Goal: Task Accomplishment & Management: Complete application form

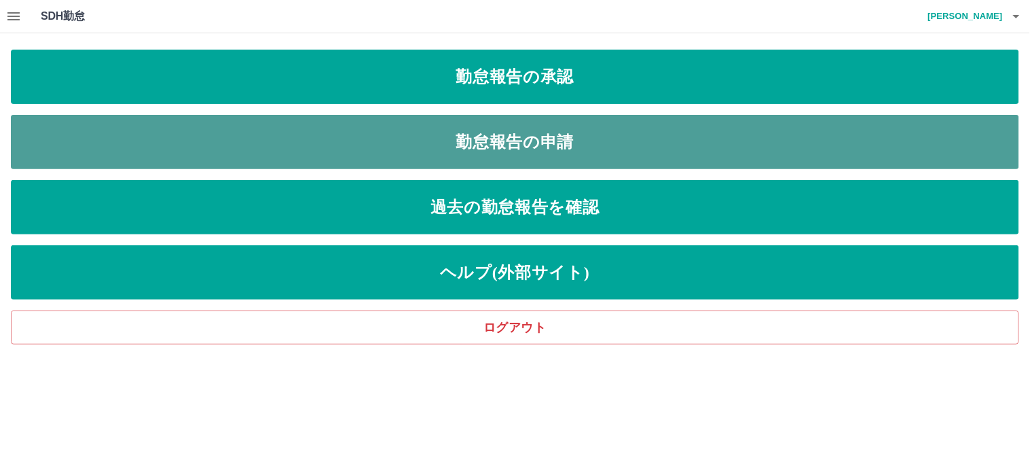
click at [304, 132] on link "勤怠報告の申請" at bounding box center [515, 142] width 1009 height 54
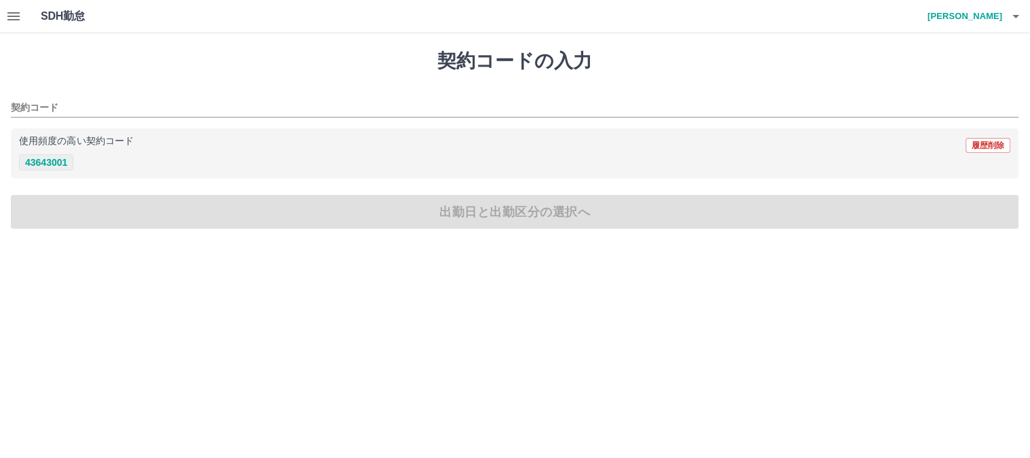
click at [44, 158] on button "43643001" at bounding box center [46, 162] width 54 height 16
type input "********"
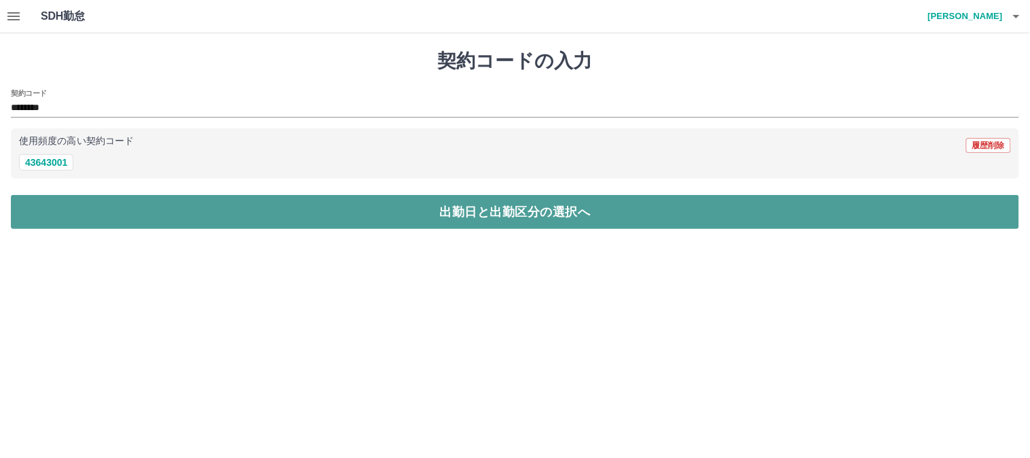
click at [52, 209] on button "出勤日と出勤区分の選択へ" at bounding box center [515, 212] width 1009 height 34
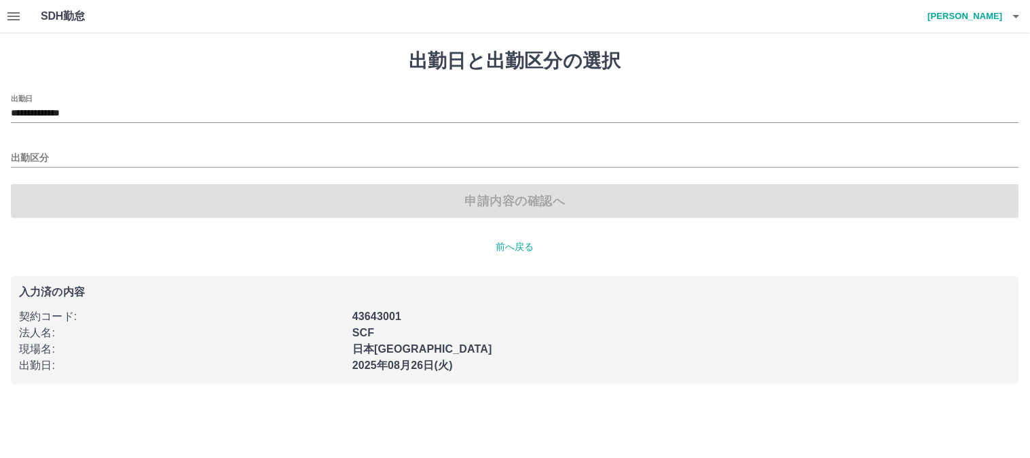
click at [20, 145] on div "出勤区分" at bounding box center [515, 153] width 1009 height 29
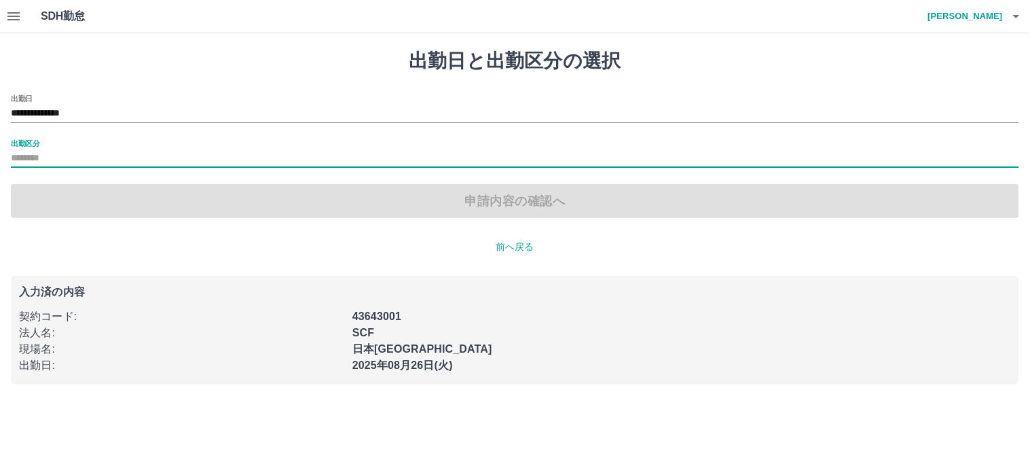
click at [16, 160] on input "出勤区分" at bounding box center [515, 158] width 1009 height 17
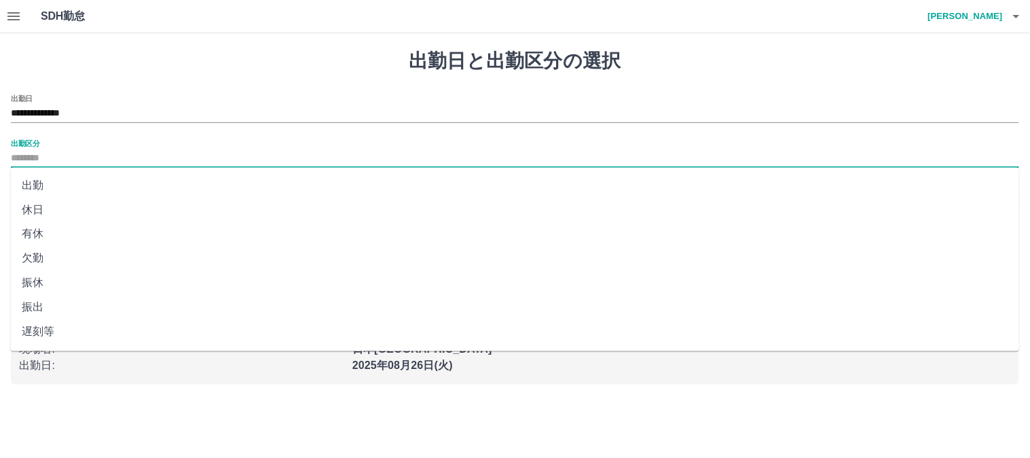
click at [27, 185] on li "出勤" at bounding box center [515, 185] width 1009 height 24
type input "**"
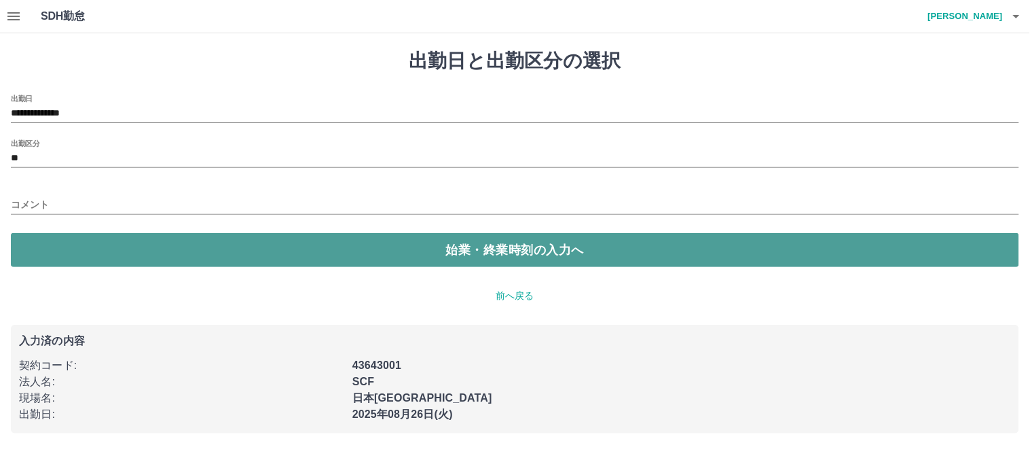
click at [56, 249] on button "始業・終業時刻の入力へ" at bounding box center [515, 250] width 1009 height 34
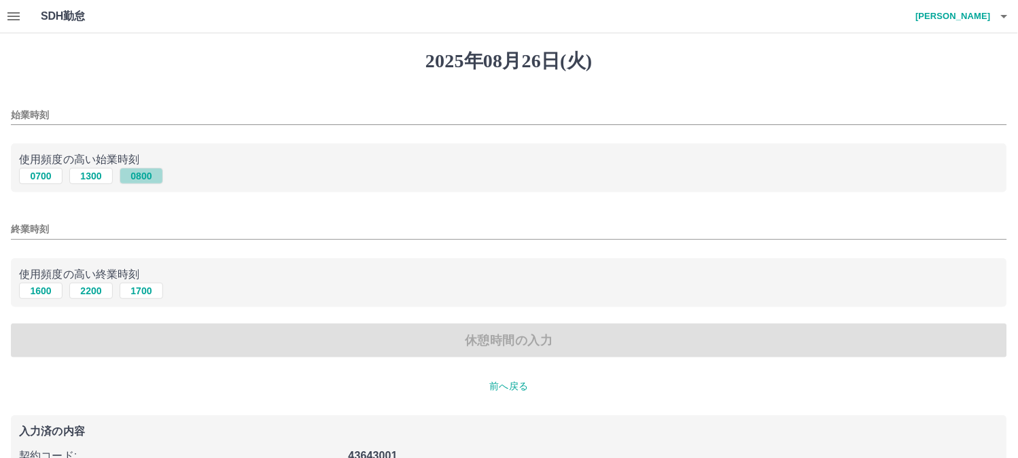
click at [143, 177] on button "0800" at bounding box center [141, 176] width 43 height 16
type input "****"
click at [137, 292] on button "1700" at bounding box center [141, 291] width 43 height 16
type input "****"
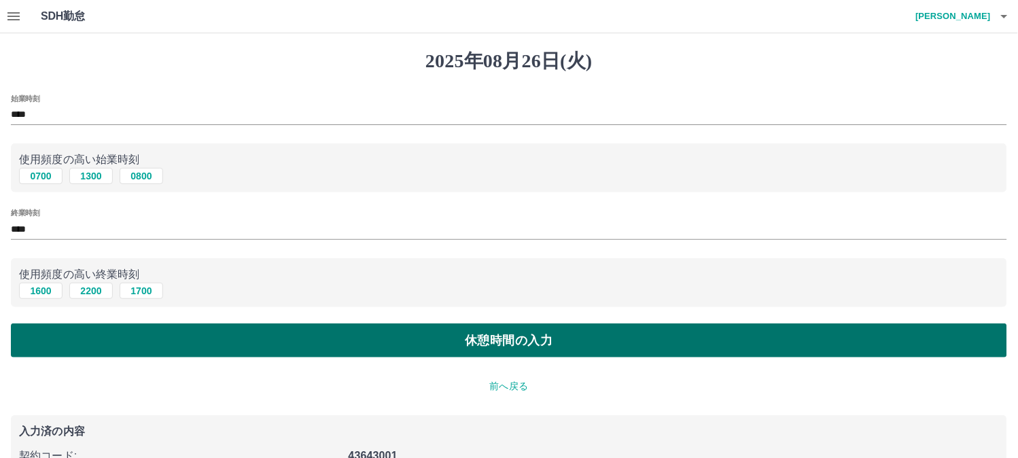
click at [90, 340] on button "休憩時間の入力" at bounding box center [509, 340] width 996 height 34
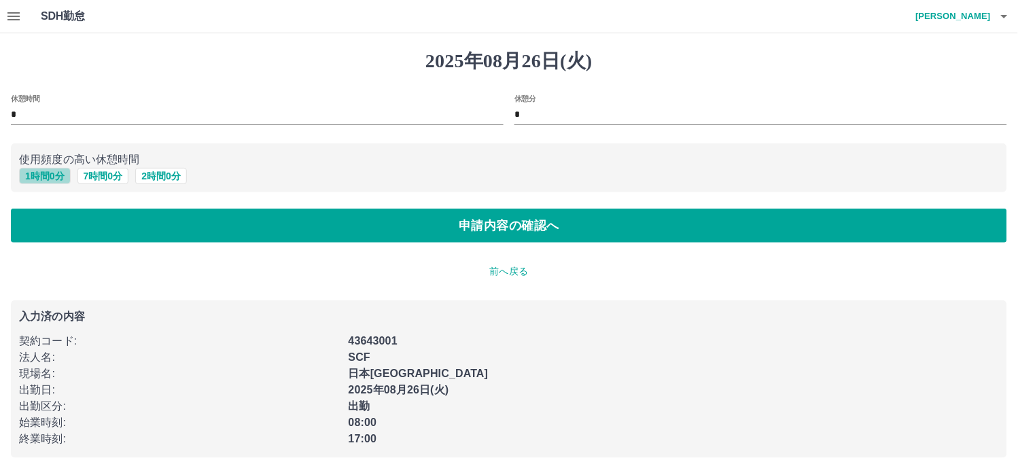
click at [41, 178] on button "1 時間 0 分" at bounding box center [45, 176] width 52 height 16
type input "*"
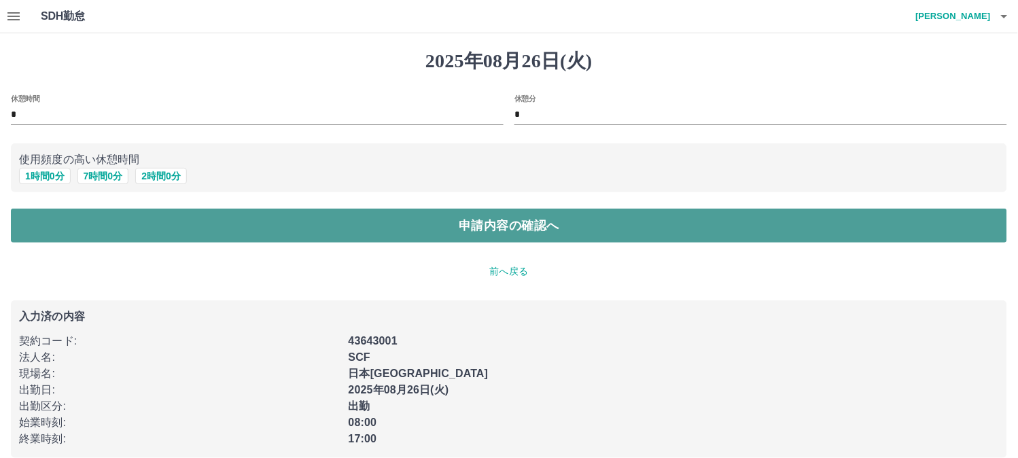
click at [48, 232] on button "申請内容の確認へ" at bounding box center [509, 226] width 996 height 34
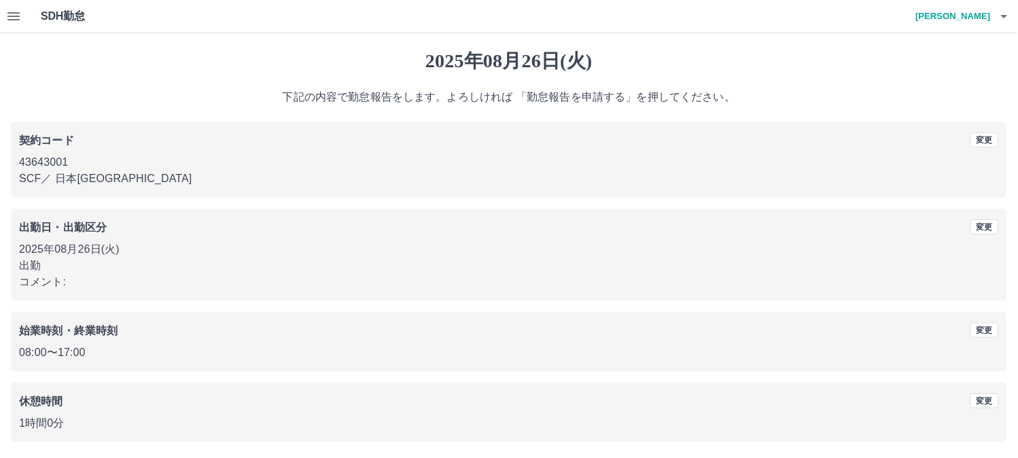
scroll to position [50, 0]
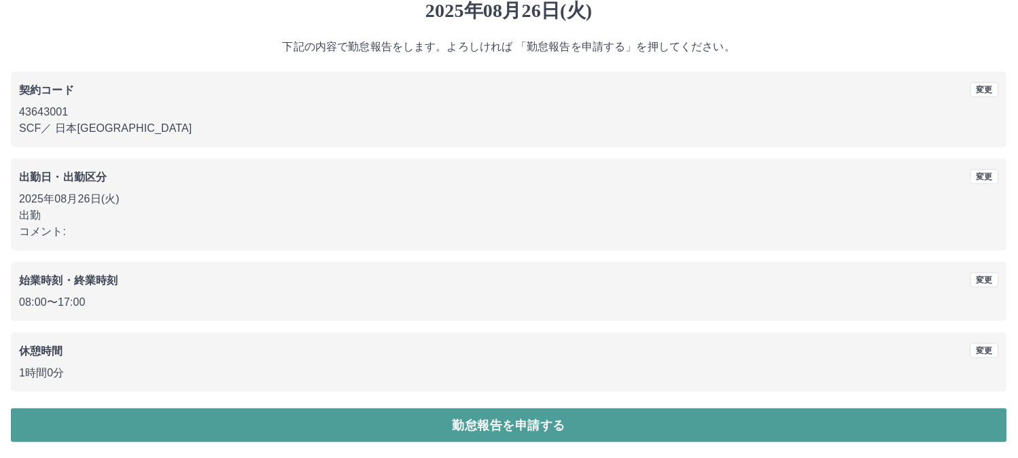
click at [510, 429] on button "勤怠報告を申請する" at bounding box center [509, 425] width 996 height 34
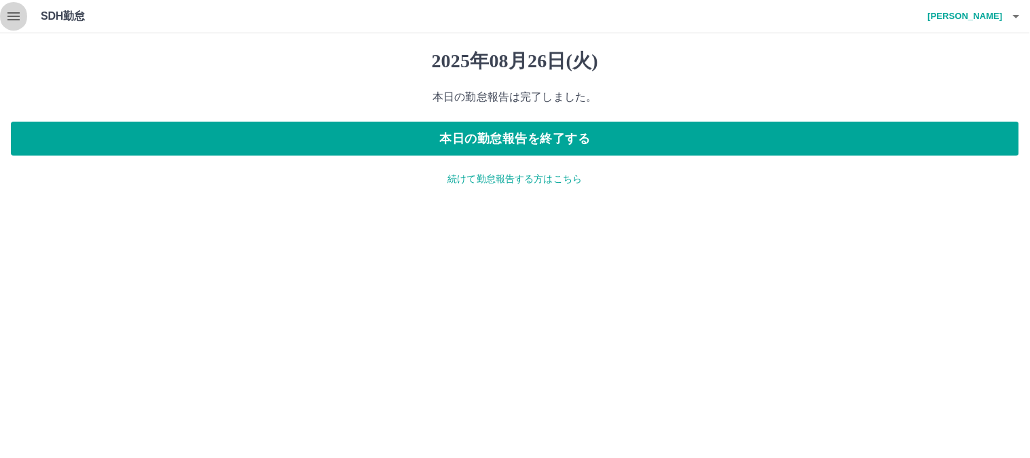
click at [10, 16] on icon "button" at bounding box center [13, 16] width 12 height 8
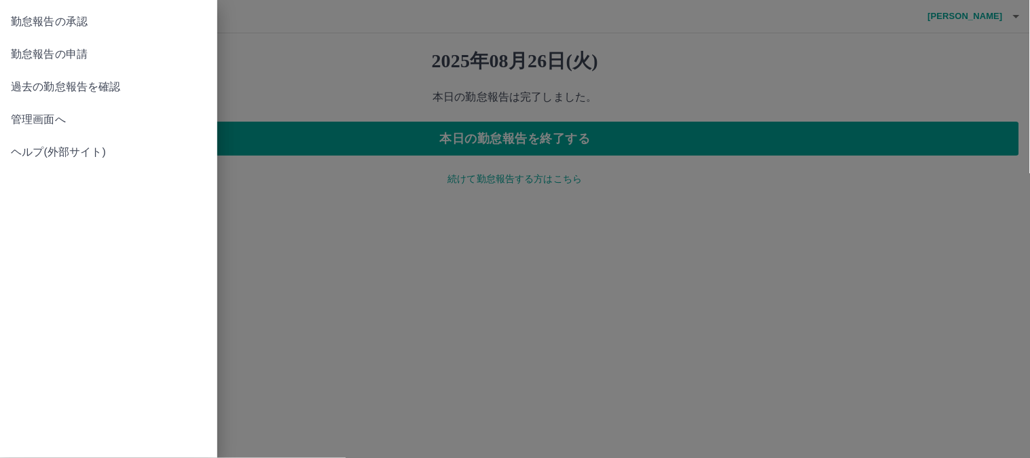
click at [51, 25] on span "勤怠報告の承認" at bounding box center [109, 22] width 196 height 16
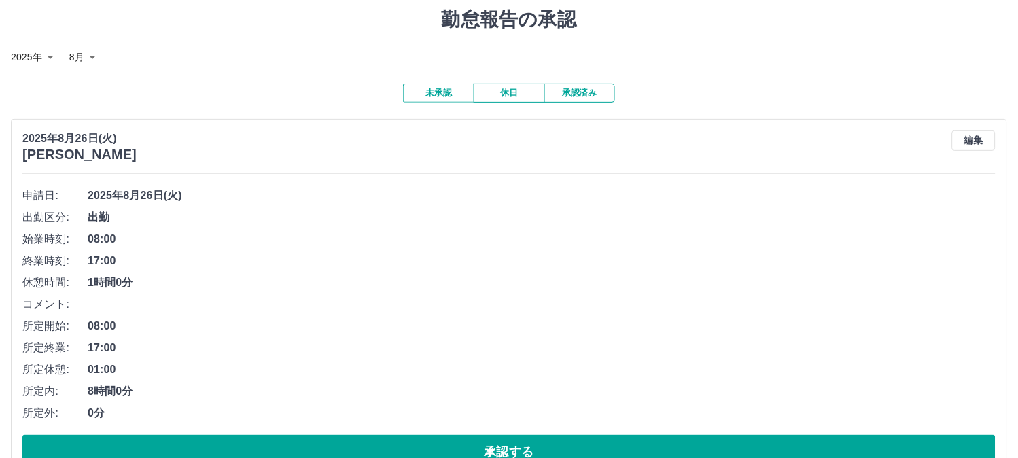
scroll to position [82, 0]
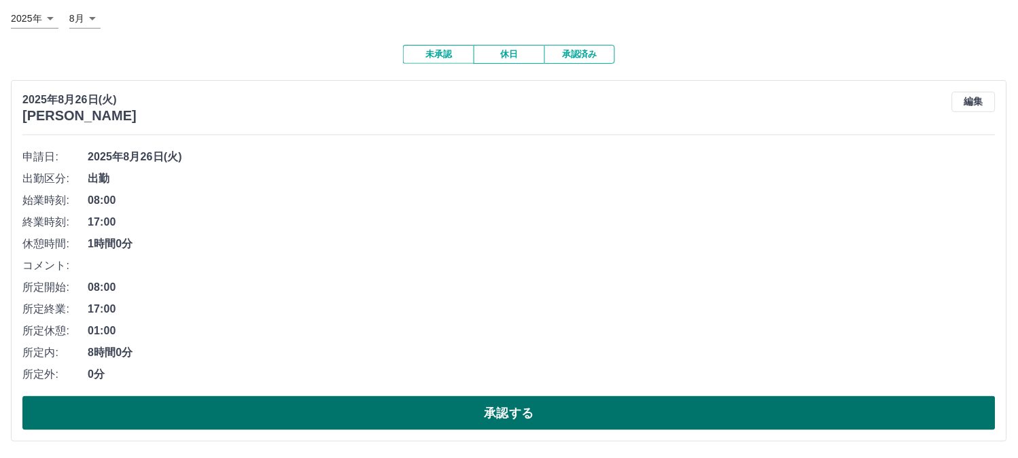
click at [555, 416] on button "承認する" at bounding box center [508, 413] width 973 height 34
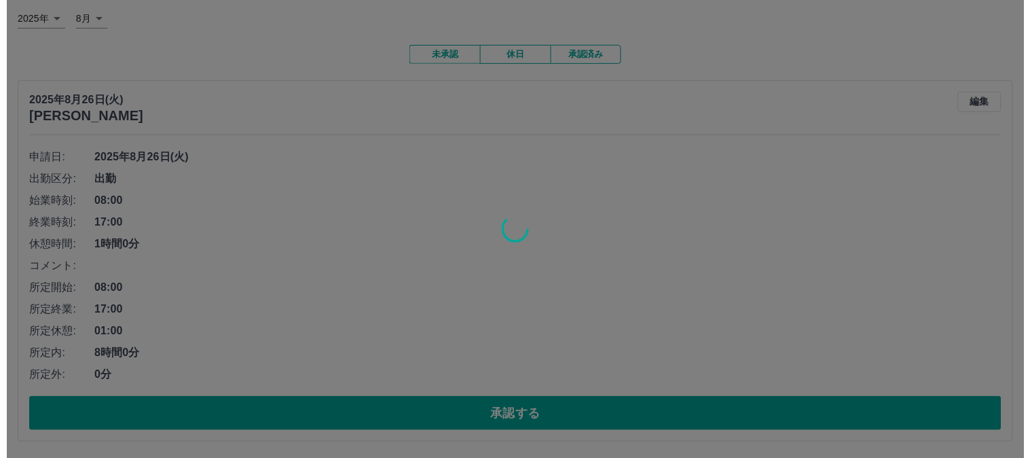
scroll to position [0, 0]
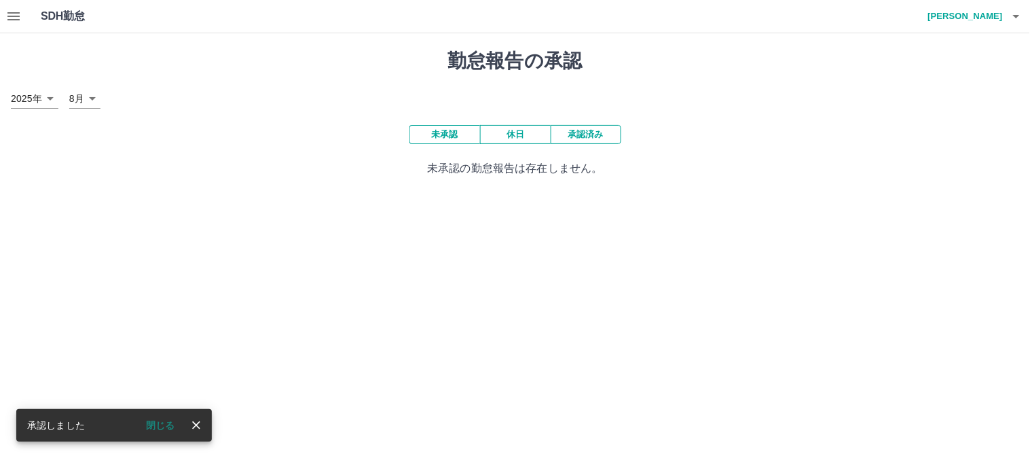
click at [1022, 16] on icon "button" at bounding box center [1017, 16] width 16 height 16
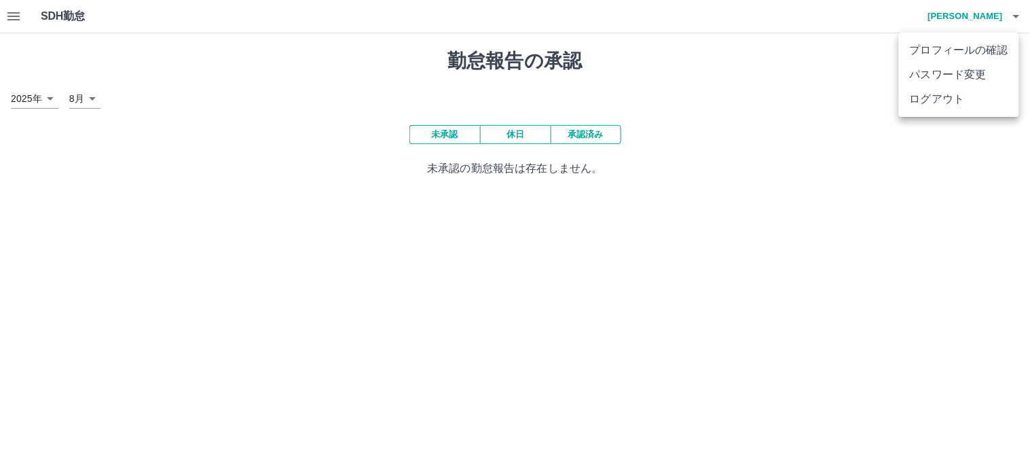
click at [953, 98] on li "ログアウト" at bounding box center [959, 99] width 120 height 24
